Goal: Find specific page/section: Find specific page/section

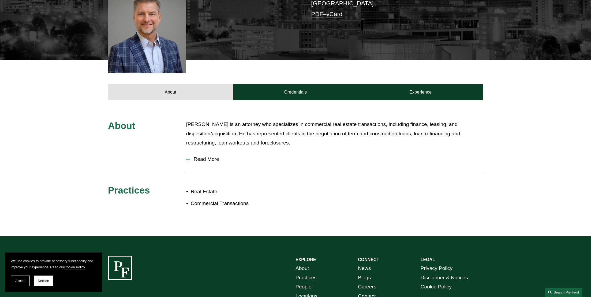
scroll to position [224, 0]
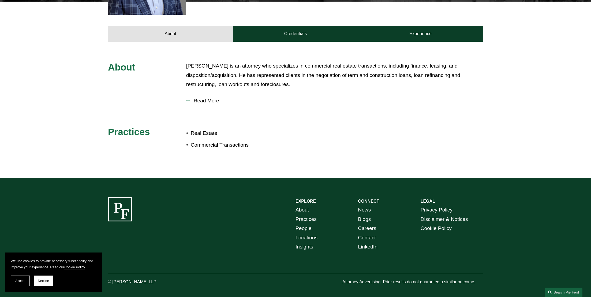
click at [199, 98] on span "Read More" at bounding box center [336, 101] width 293 height 6
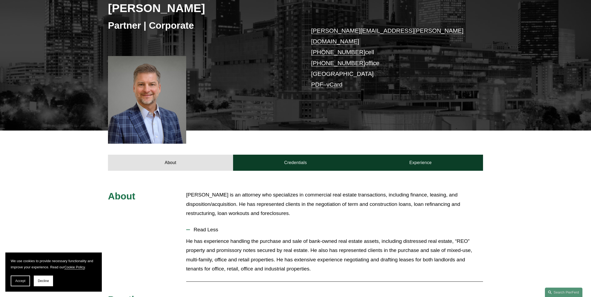
scroll to position [0, 0]
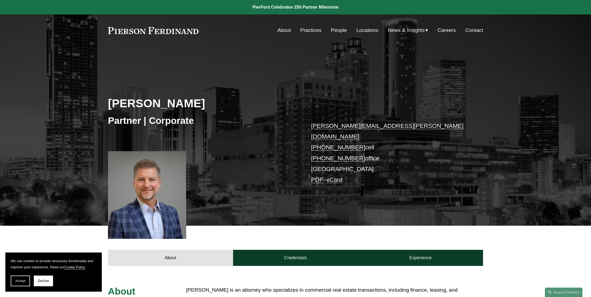
click at [344, 28] on link "People" at bounding box center [339, 30] width 16 height 10
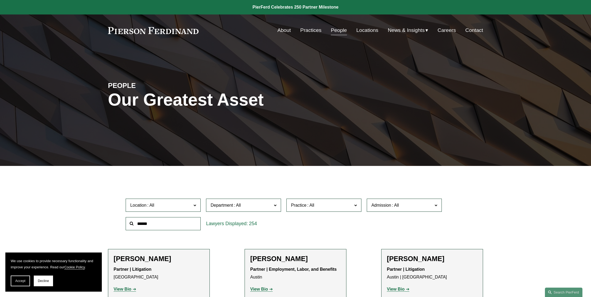
click at [368, 31] on link "Locations" at bounding box center [367, 30] width 22 height 10
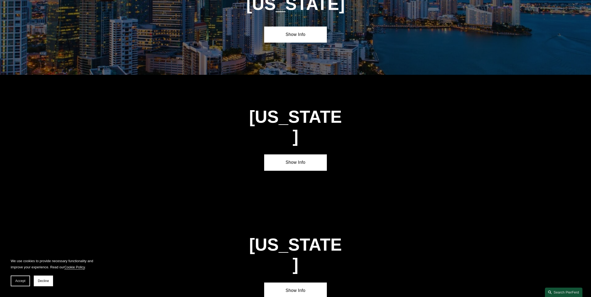
scroll to position [753, 0]
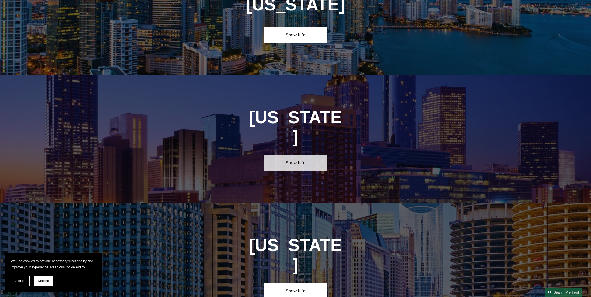
click at [292, 155] on link "Show Info" at bounding box center [295, 163] width 62 height 16
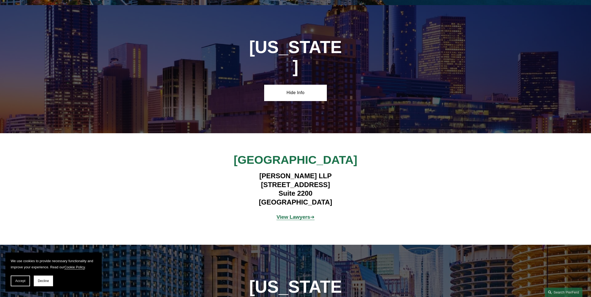
scroll to position [845, 0]
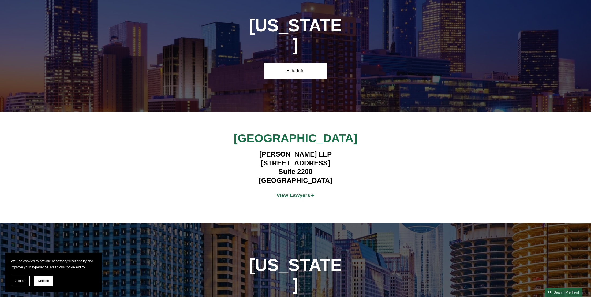
click at [297, 192] on strong "View Lawyers" at bounding box center [294, 195] width 34 height 6
